Goal: Transaction & Acquisition: Purchase product/service

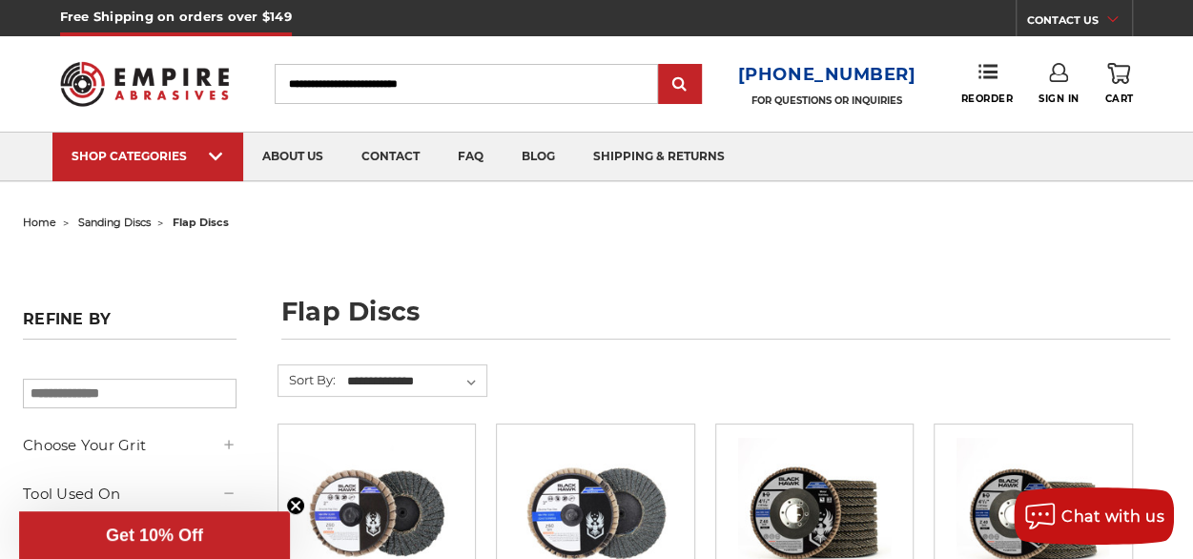
click at [483, 89] on input "Search" at bounding box center [466, 84] width 383 height 40
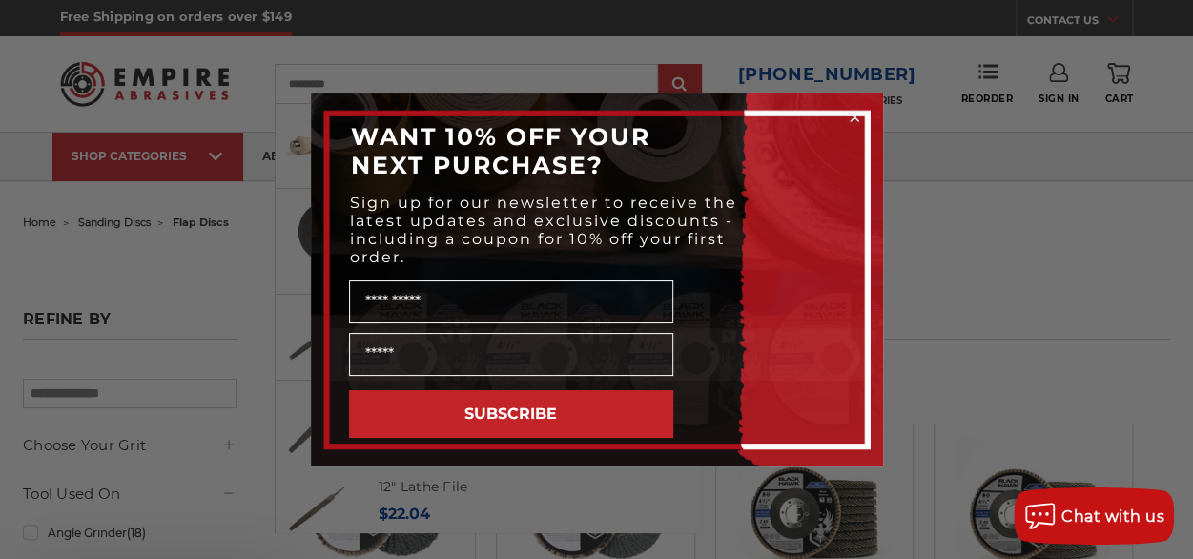
type input "*********"
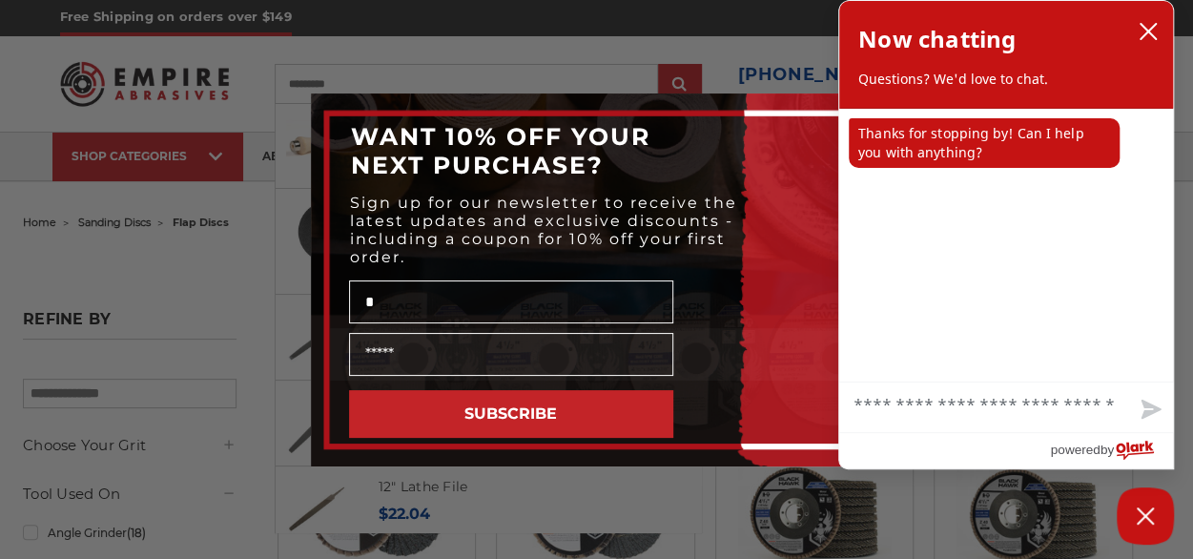
type input "*"
click at [1150, 29] on icon "close chatbox" at bounding box center [1147, 31] width 15 height 15
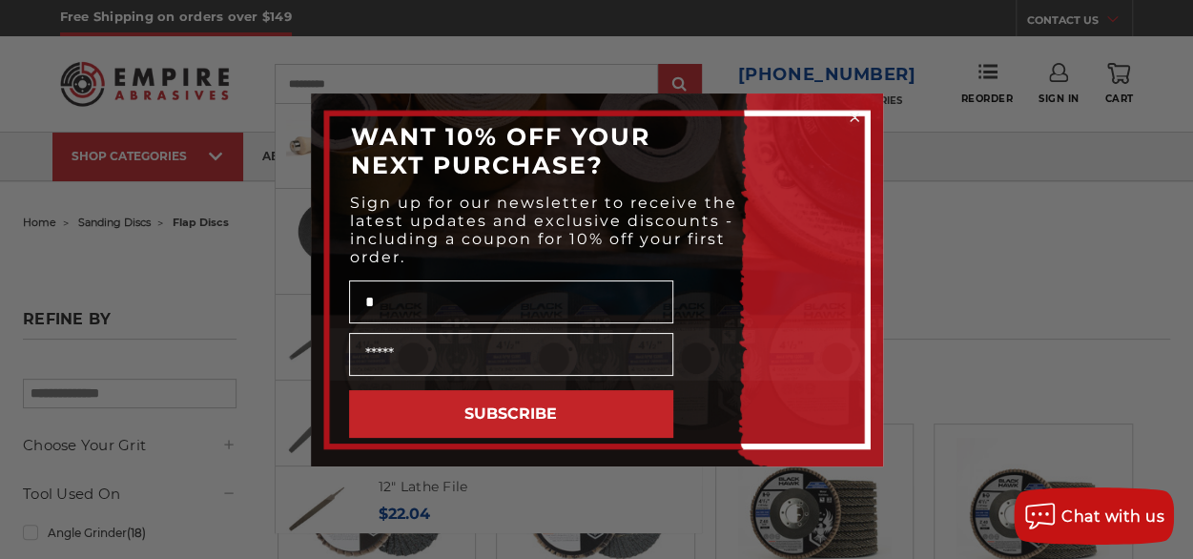
click at [856, 113] on icon "Close dialog" at bounding box center [854, 117] width 19 height 19
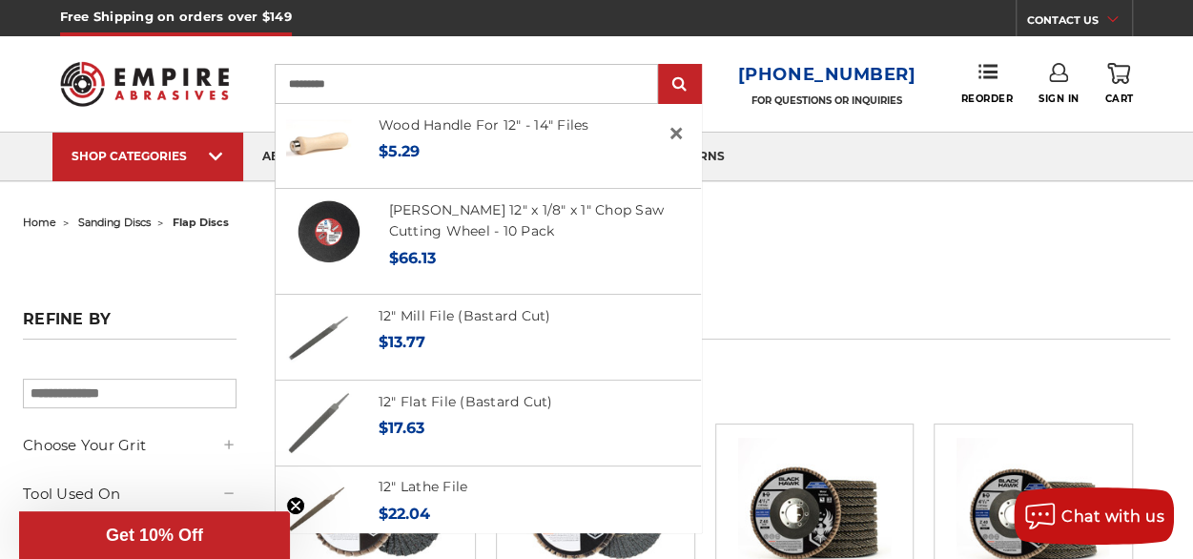
click at [378, 89] on input "*********" at bounding box center [466, 84] width 383 height 40
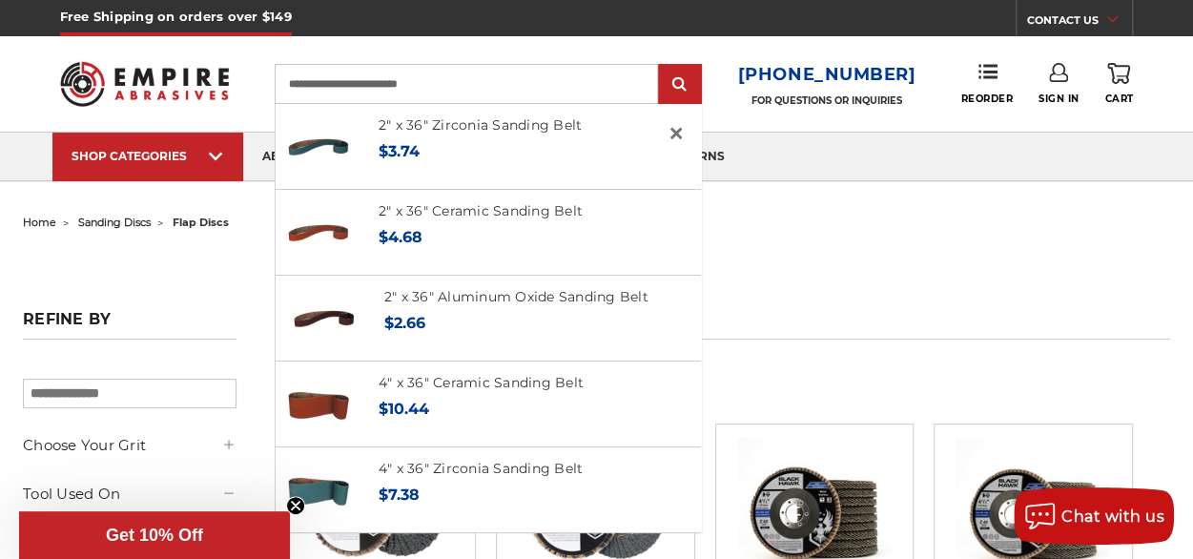
type input "**********"
click at [661, 66] on input "submit" at bounding box center [680, 85] width 38 height 38
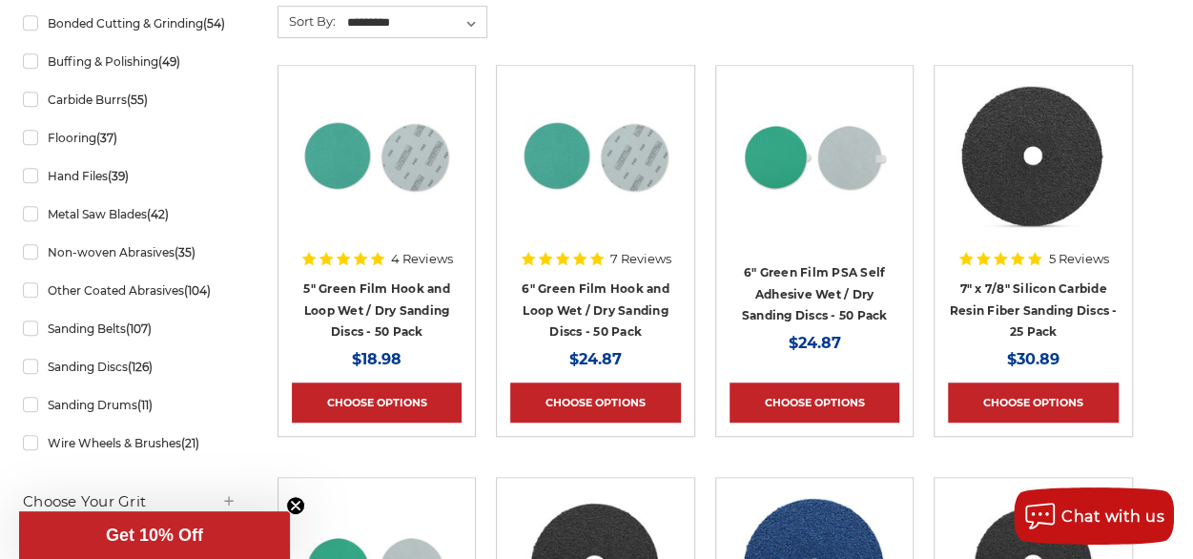
scroll to position [572, 0]
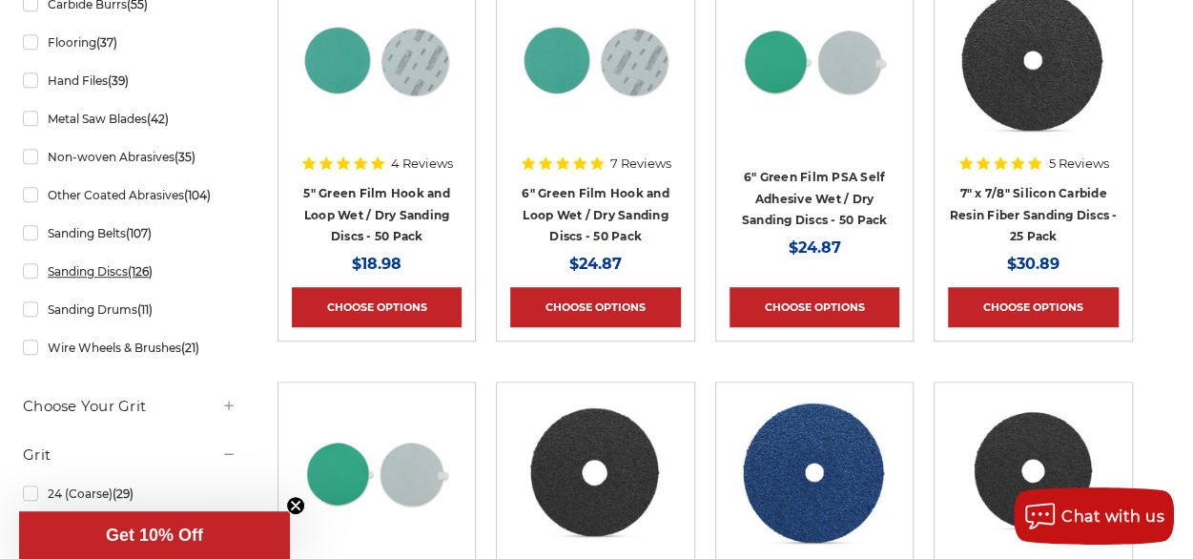
click at [167, 288] on link "Sanding Discs (126)" at bounding box center [130, 271] width 214 height 33
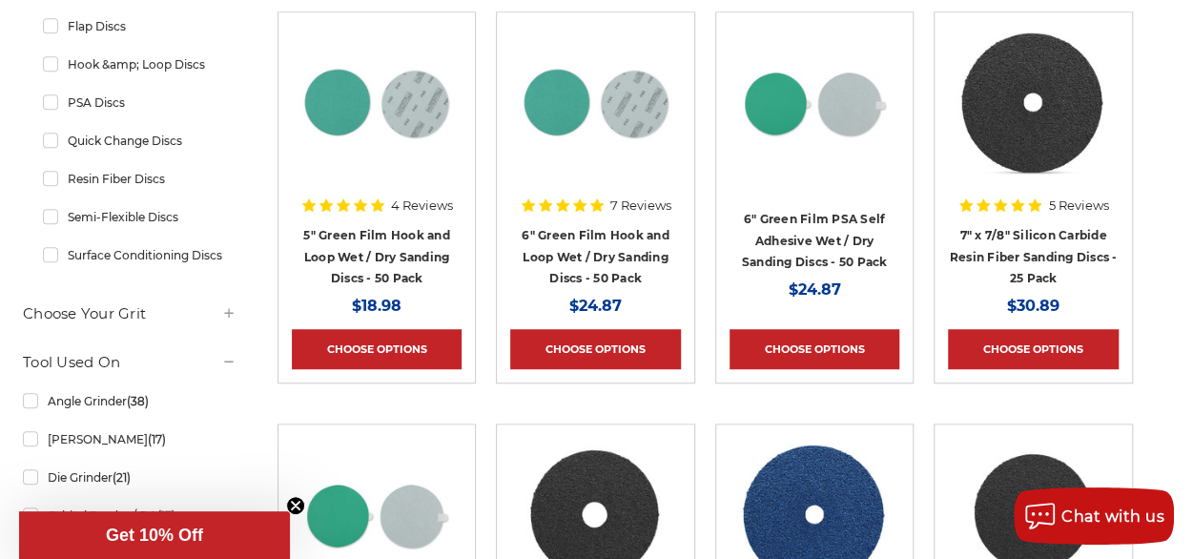
scroll to position [572, 0]
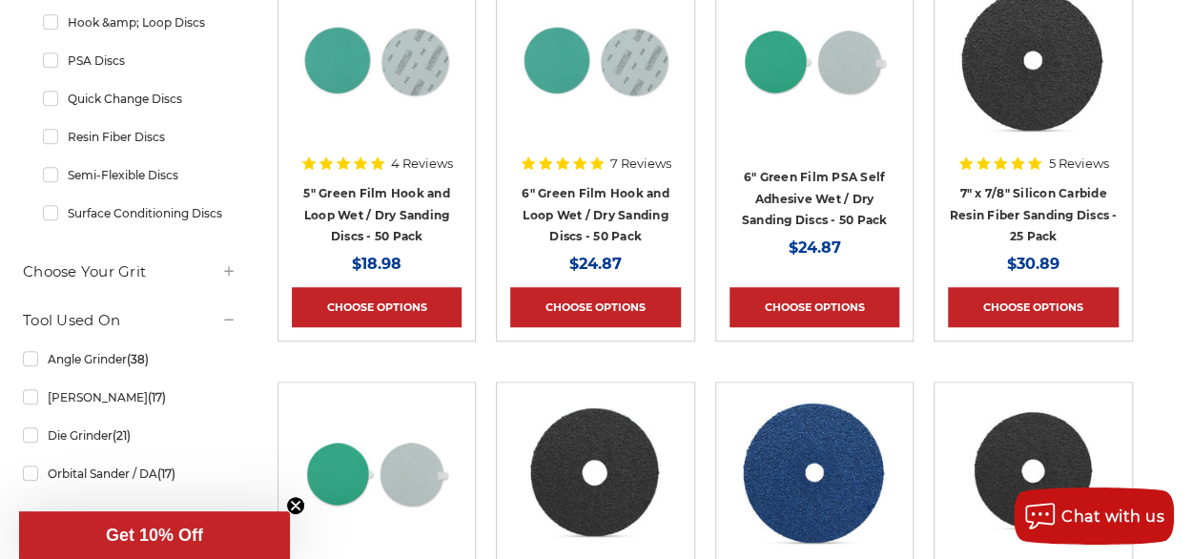
click at [236, 278] on icon at bounding box center [228, 270] width 15 height 15
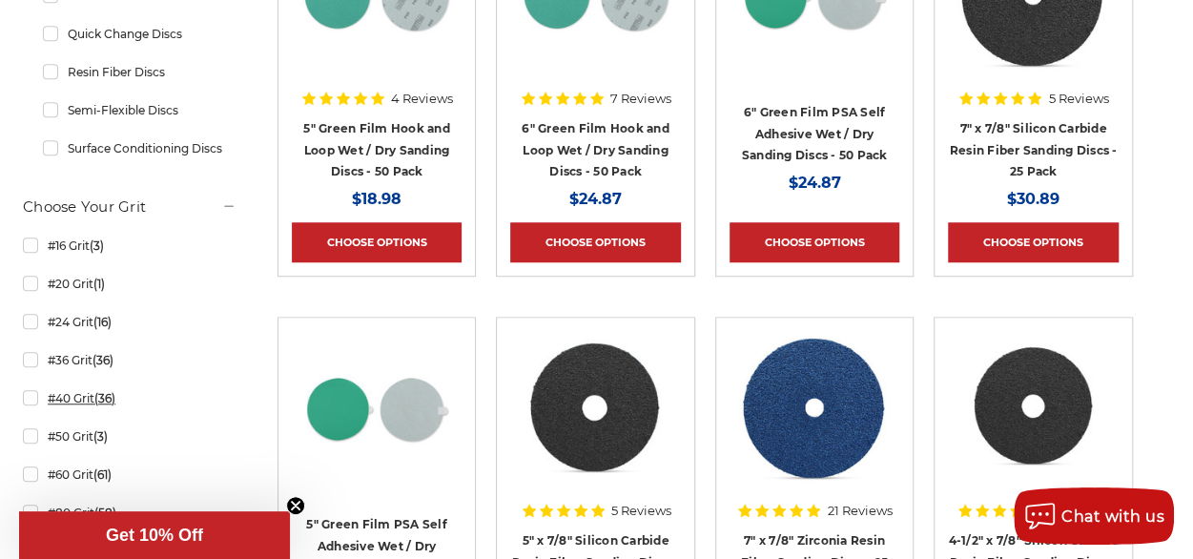
scroll to position [667, 0]
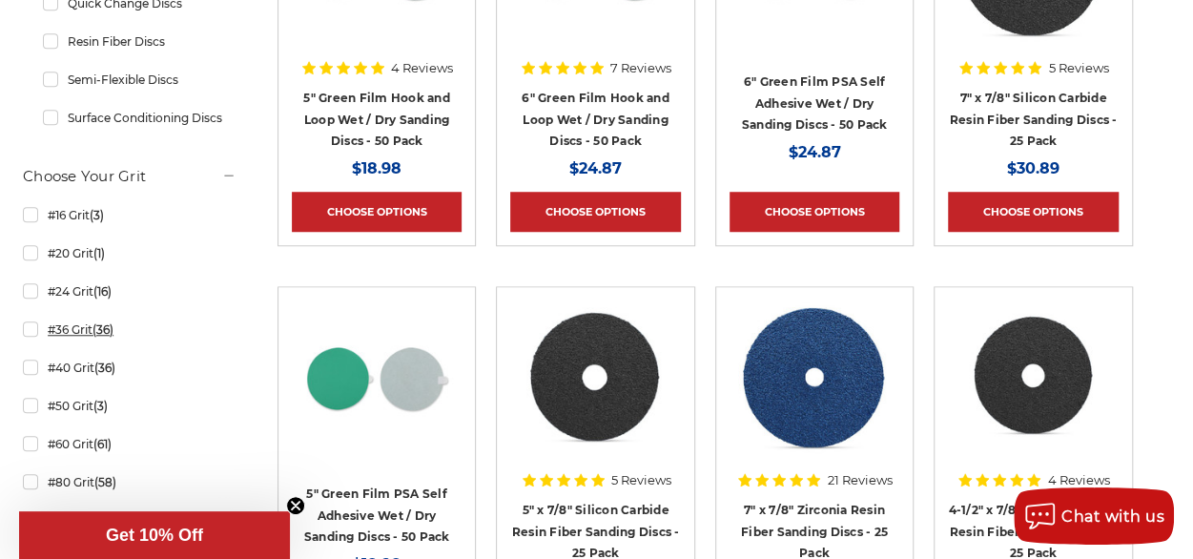
click at [113, 337] on span "(36)" at bounding box center [102, 329] width 21 height 14
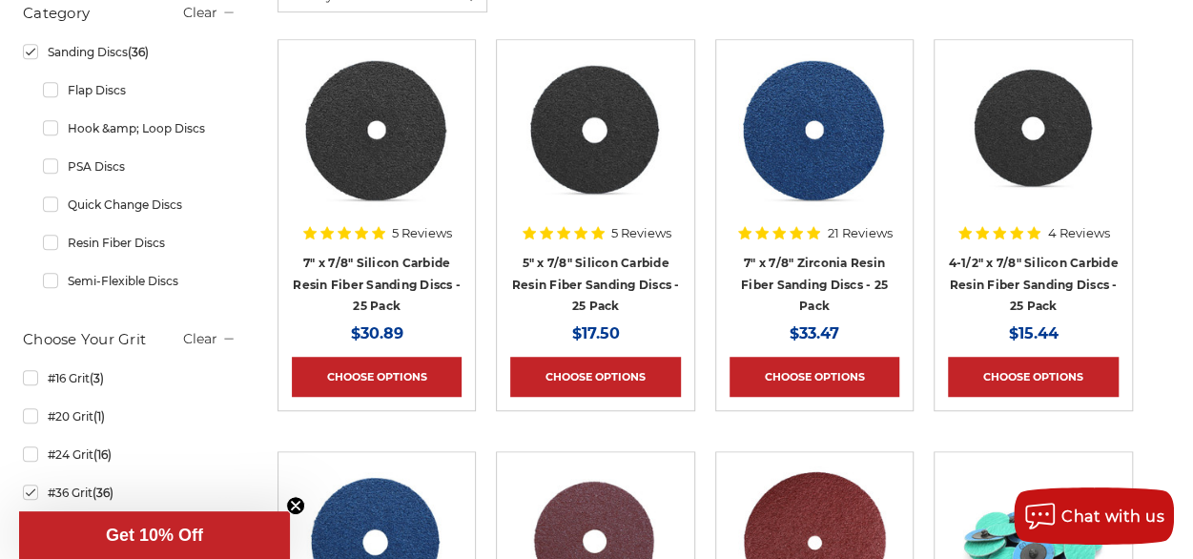
scroll to position [95, 0]
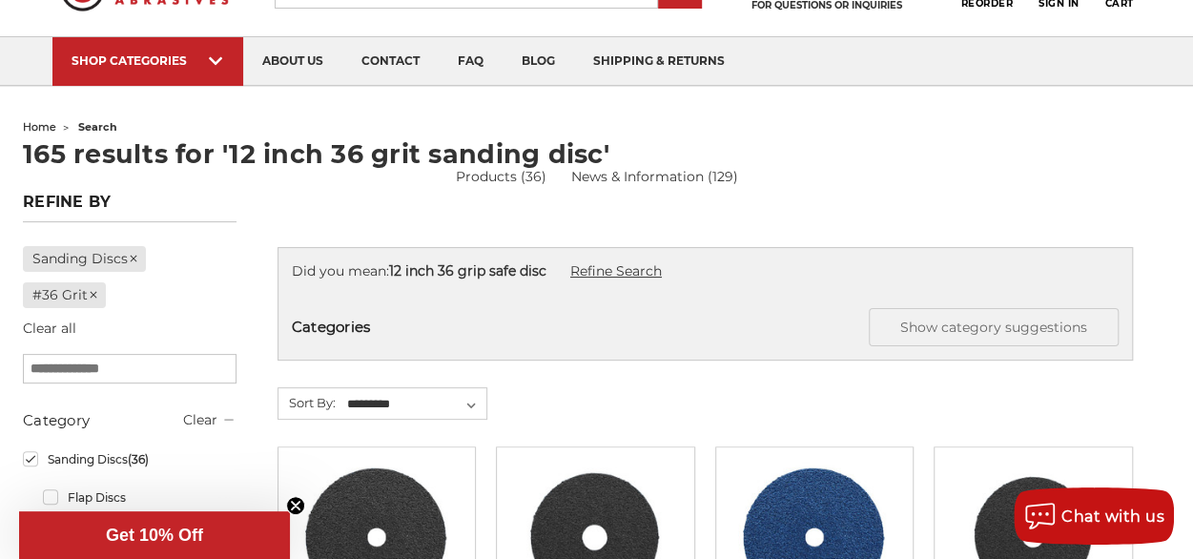
click at [653, 266] on link "Refine Search" at bounding box center [616, 270] width 92 height 17
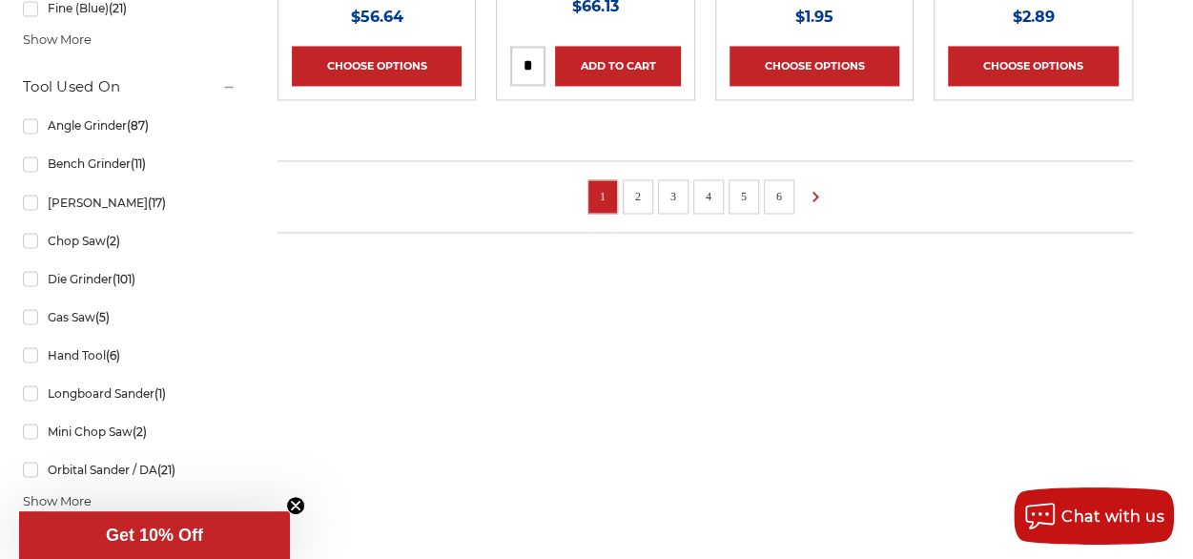
scroll to position [1621, 0]
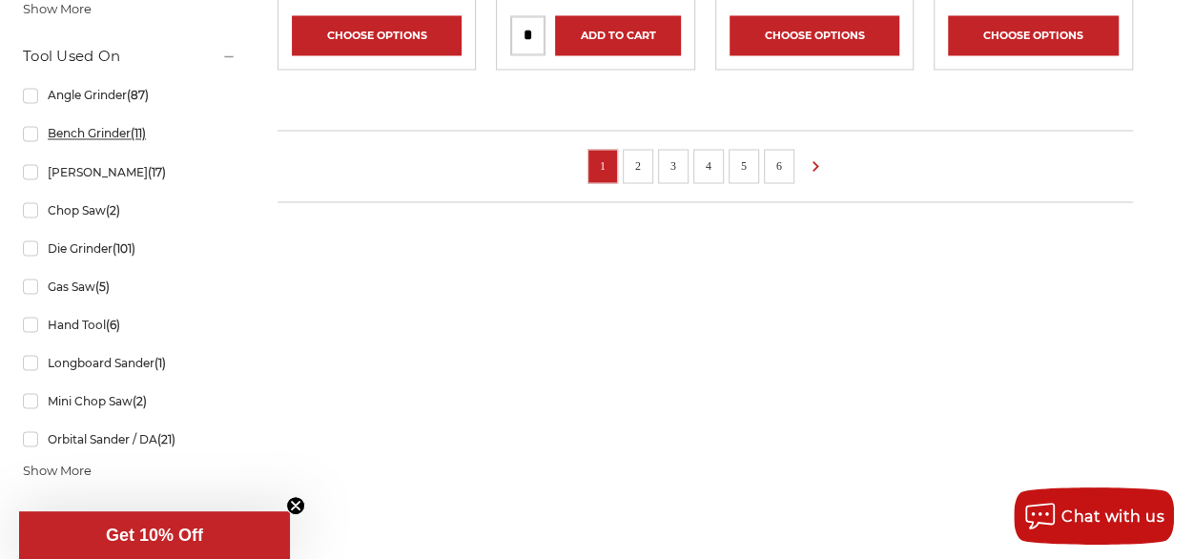
click at [179, 150] on link "Bench Grinder (11)" at bounding box center [130, 132] width 214 height 33
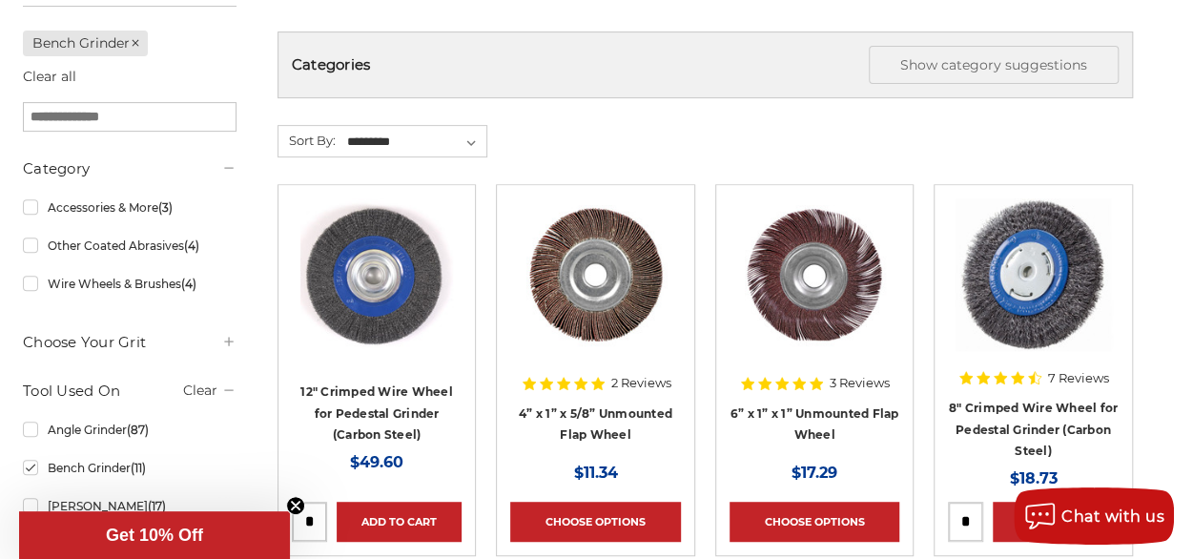
scroll to position [95, 0]
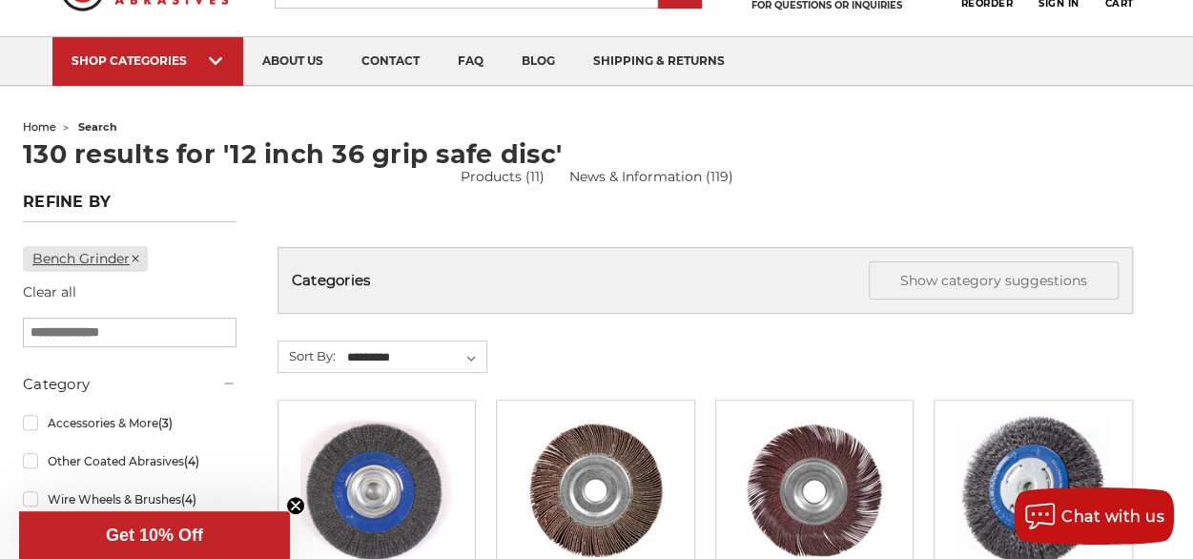
click at [141, 258] on icon at bounding box center [135, 258] width 11 height 11
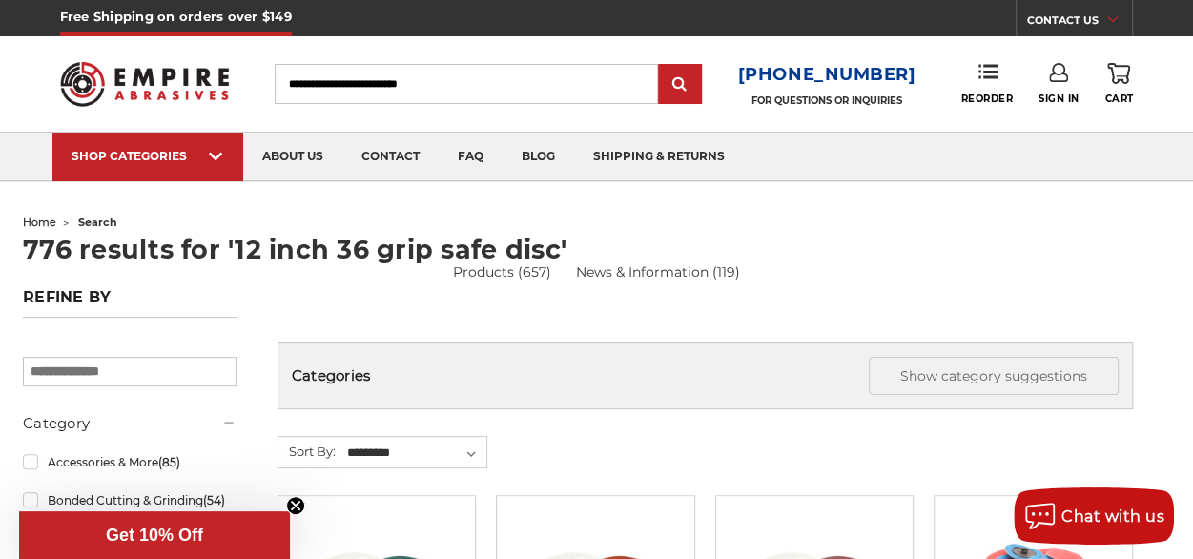
click at [296, 501] on circle "Close teaser" at bounding box center [296, 506] width 18 height 18
